Goal: Check status

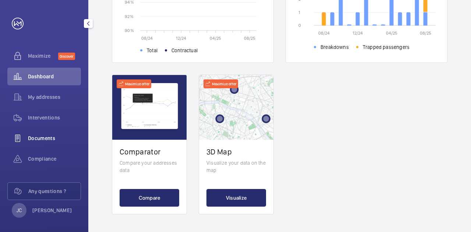
scroll to position [3, 0]
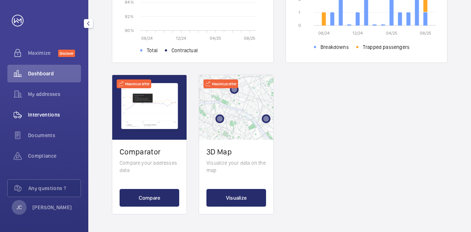
click at [44, 114] on span "Interventions" at bounding box center [54, 114] width 53 height 7
